Goal: Task Accomplishment & Management: Use online tool/utility

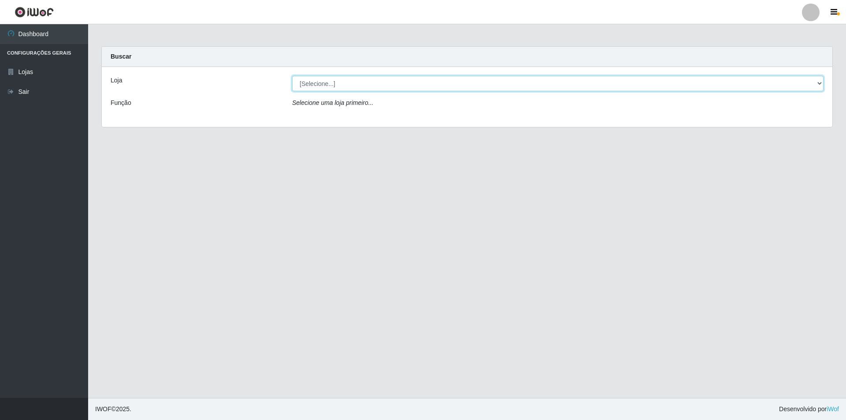
click at [353, 83] on select "[Selecione...] Atacado Vem - Loja 31 [GEOGRAPHIC_DATA]" at bounding box center [557, 83] width 531 height 15
select select "437"
click at [292, 76] on select "[Selecione...] Atacado Vem - Loja 31 [GEOGRAPHIC_DATA]" at bounding box center [557, 83] width 531 height 15
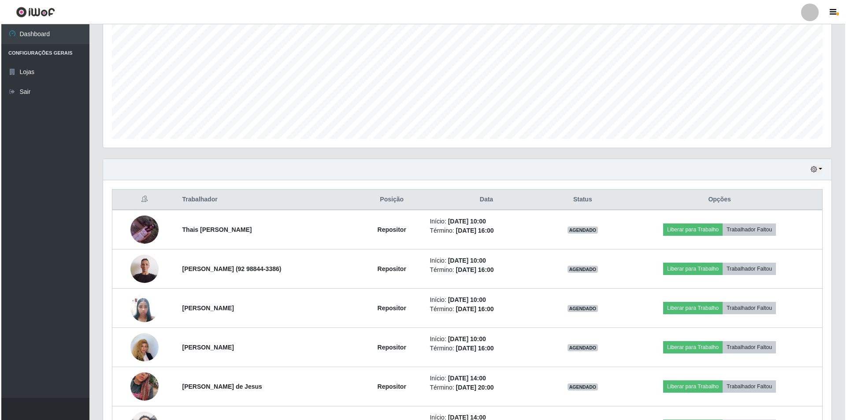
scroll to position [308, 0]
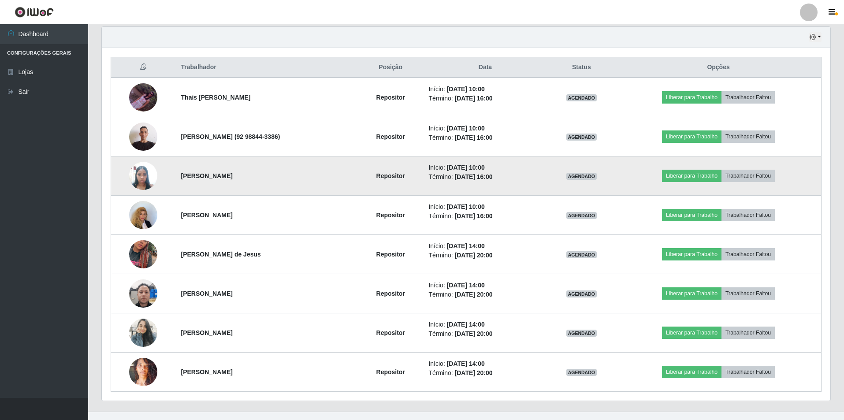
click at [140, 181] on img at bounding box center [143, 175] width 28 height 37
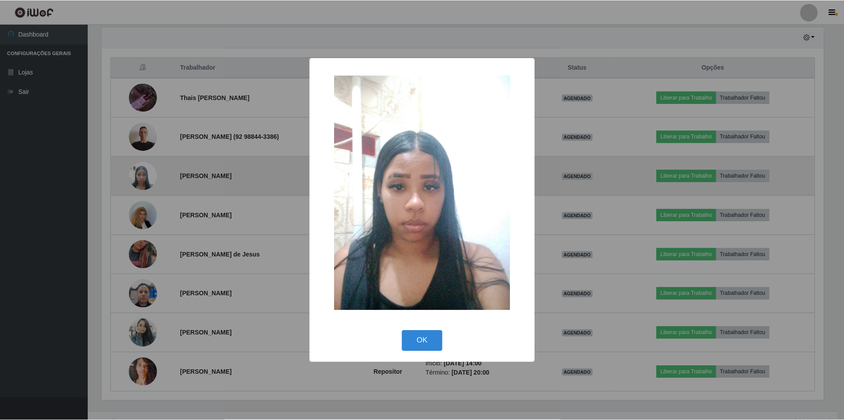
scroll to position [183, 724]
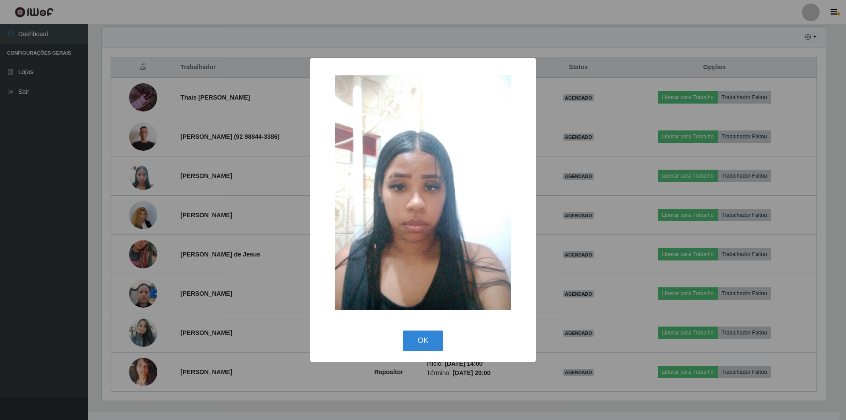
click at [185, 137] on div "× OK Cancel" at bounding box center [423, 210] width 846 height 420
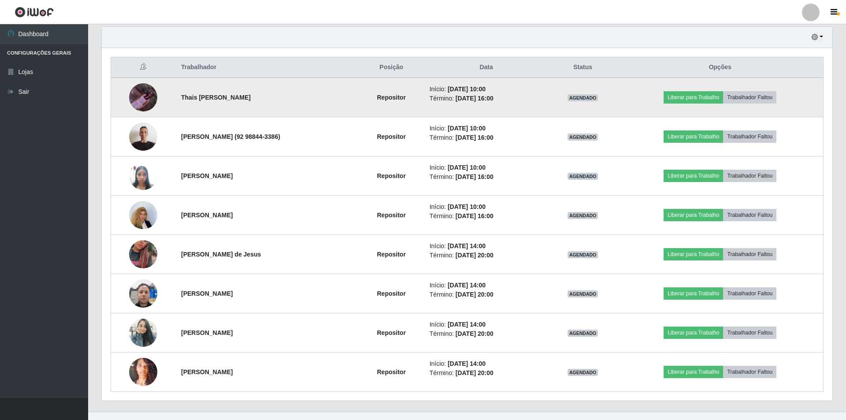
scroll to position [183, 728]
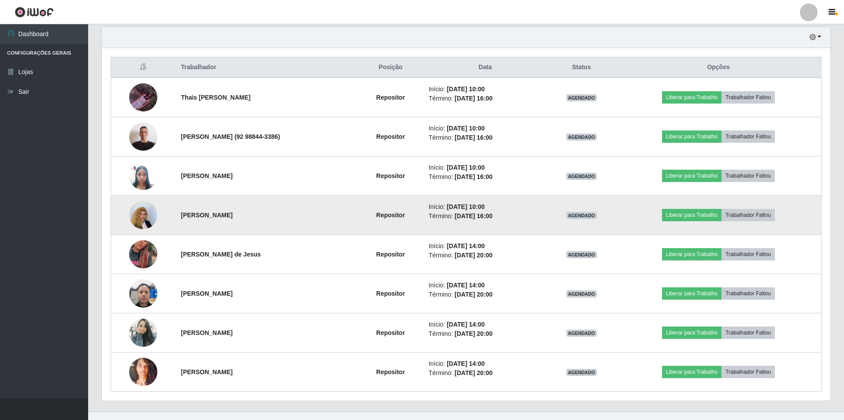
click at [141, 213] on img at bounding box center [143, 214] width 28 height 37
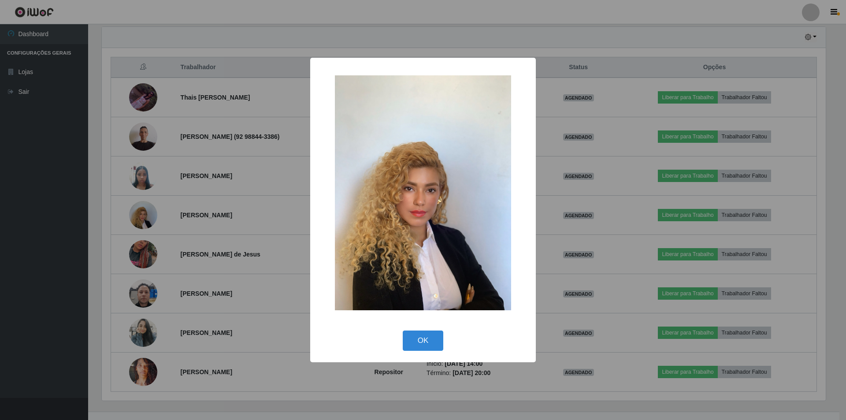
click at [196, 197] on div "× OK Cancel" at bounding box center [423, 210] width 846 height 420
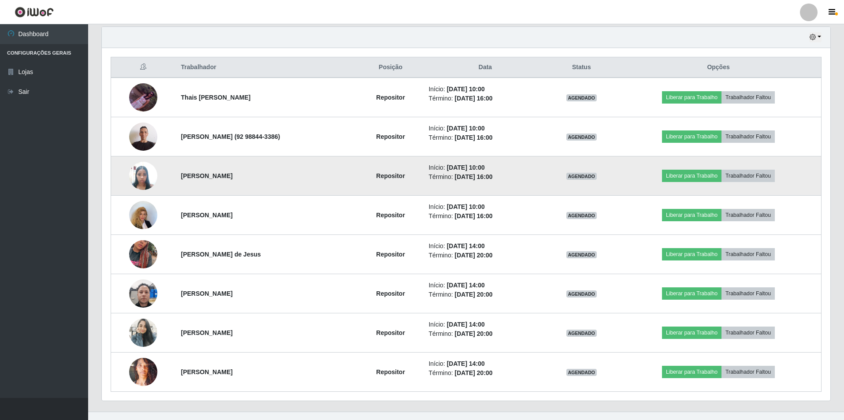
scroll to position [183, 728]
click at [144, 179] on img at bounding box center [143, 175] width 28 height 37
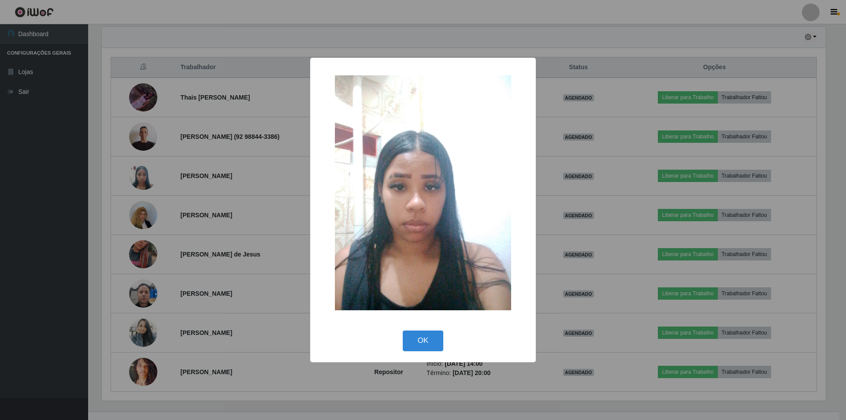
click at [230, 167] on div "× OK Cancel" at bounding box center [423, 210] width 846 height 420
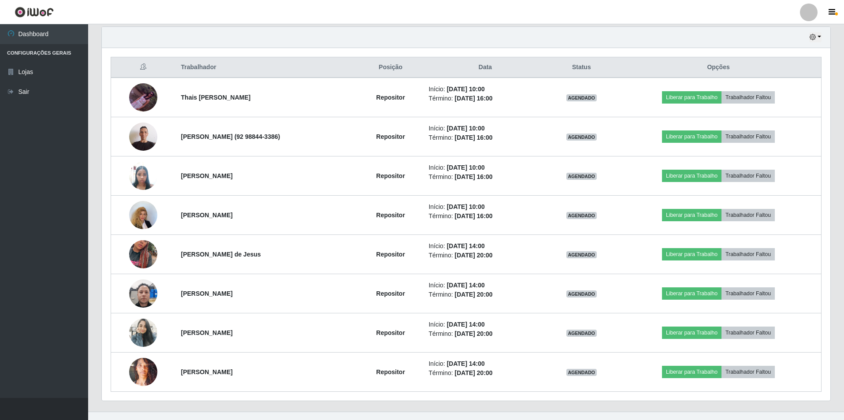
scroll to position [440349, 439804]
